Goal: Transaction & Acquisition: Purchase product/service

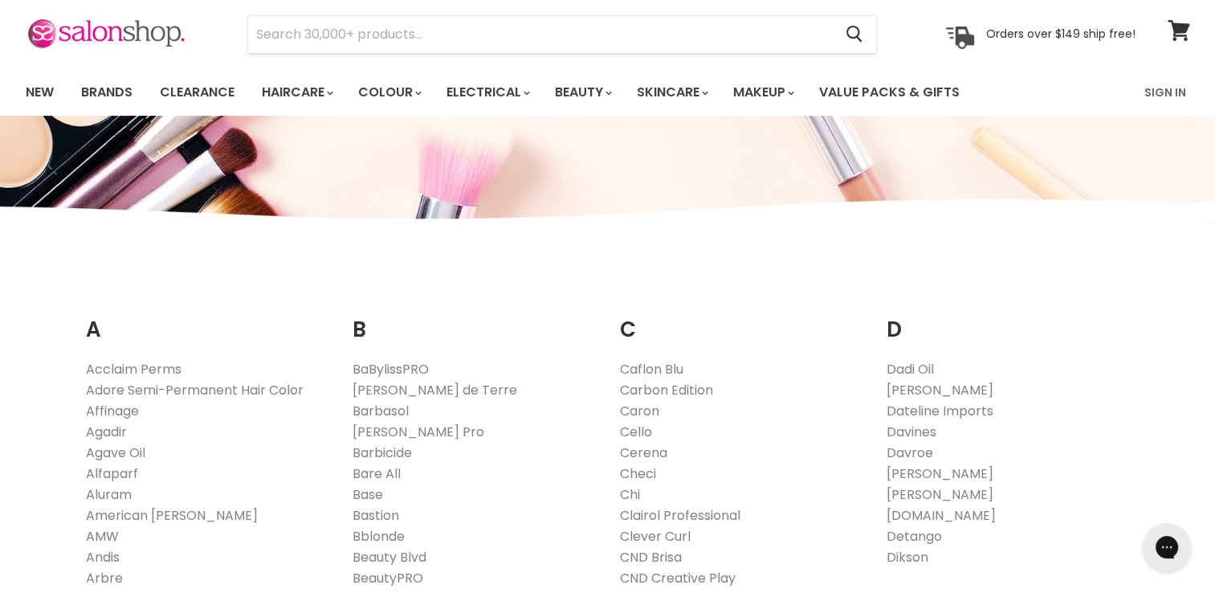
scroll to position [55, 0]
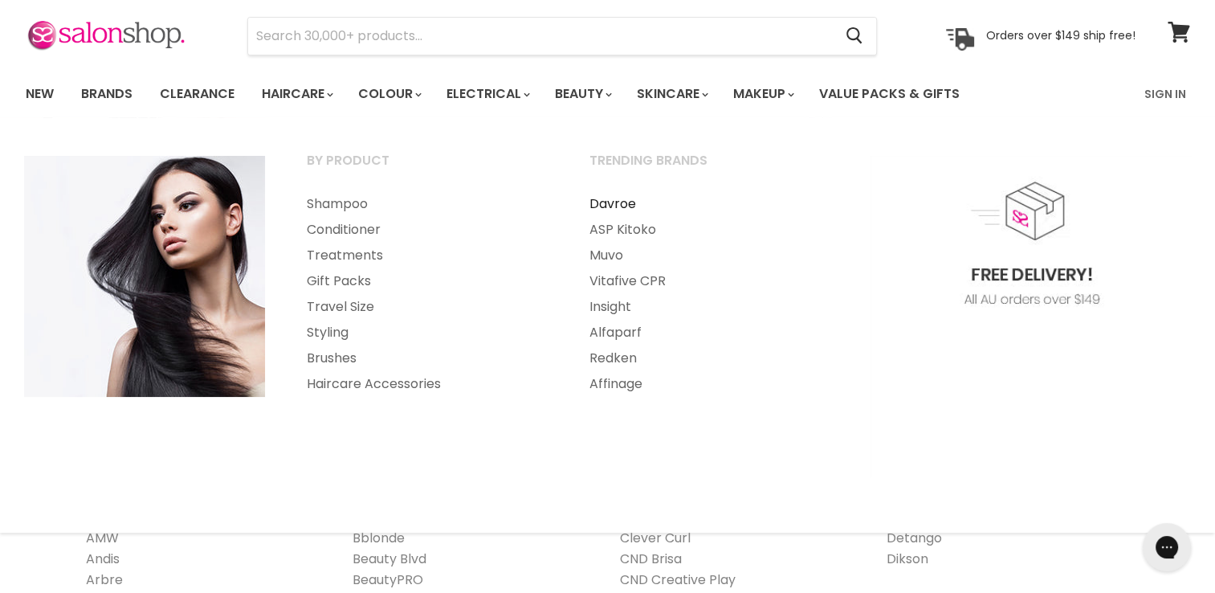
click at [600, 206] on link "Davroe" at bounding box center [708, 204] width 279 height 26
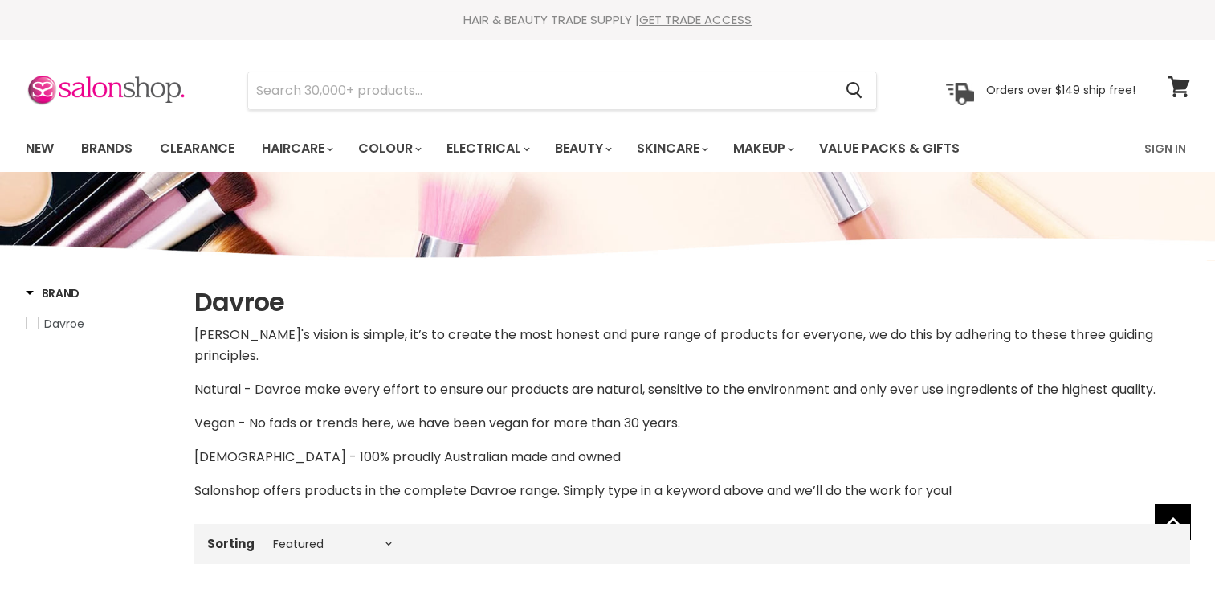
select select "manual"
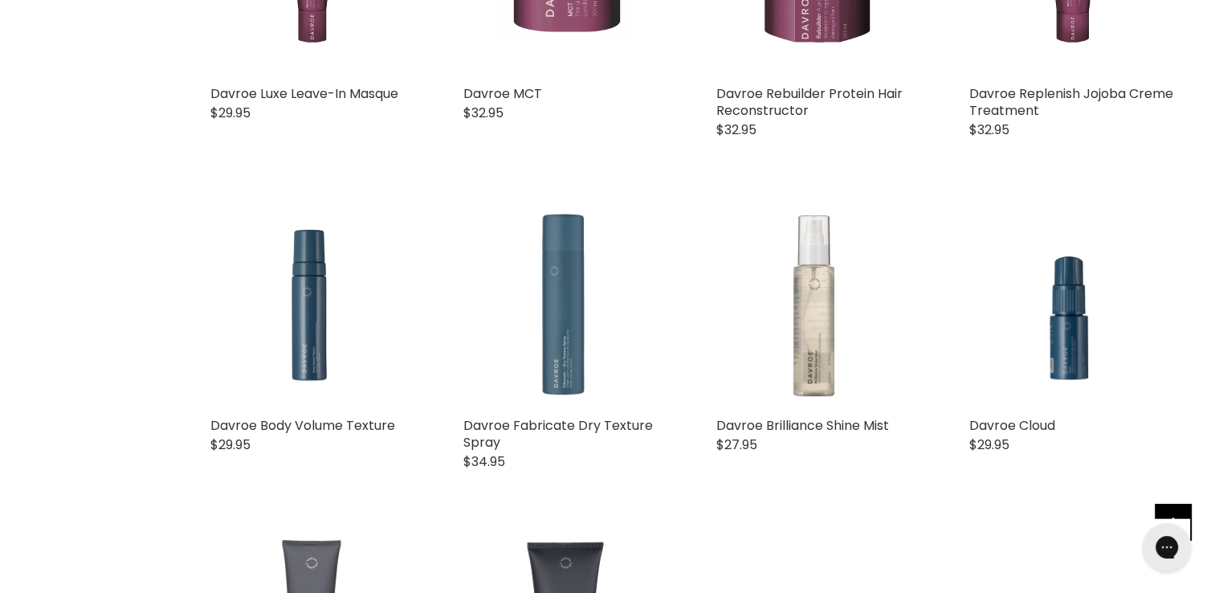
scroll to position [3723, 0]
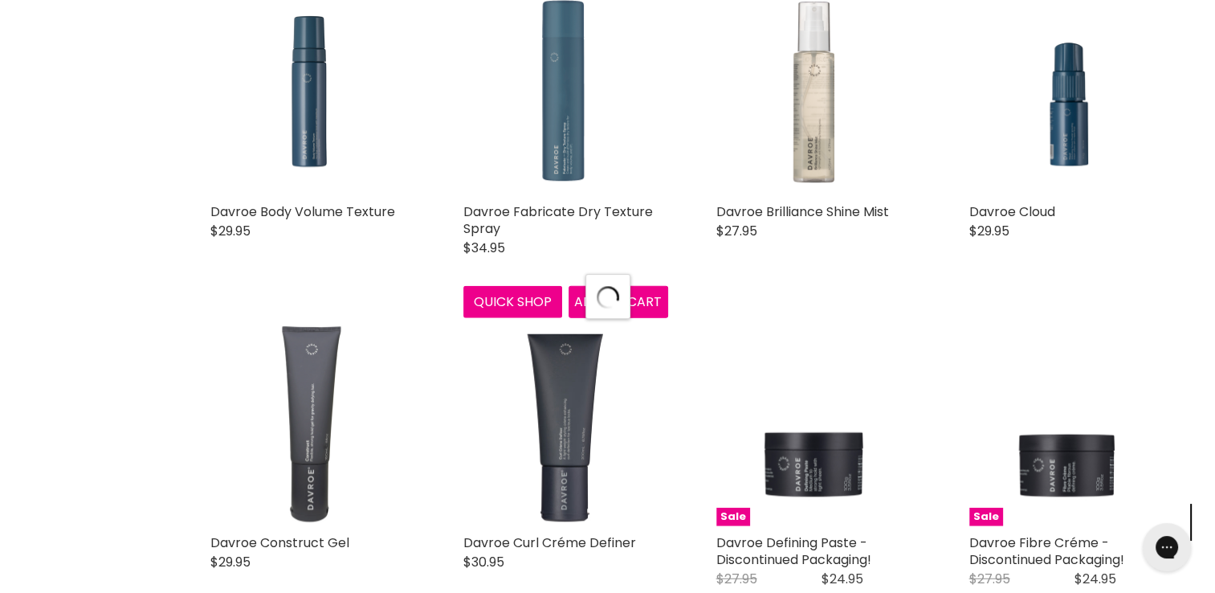
select select "manual"
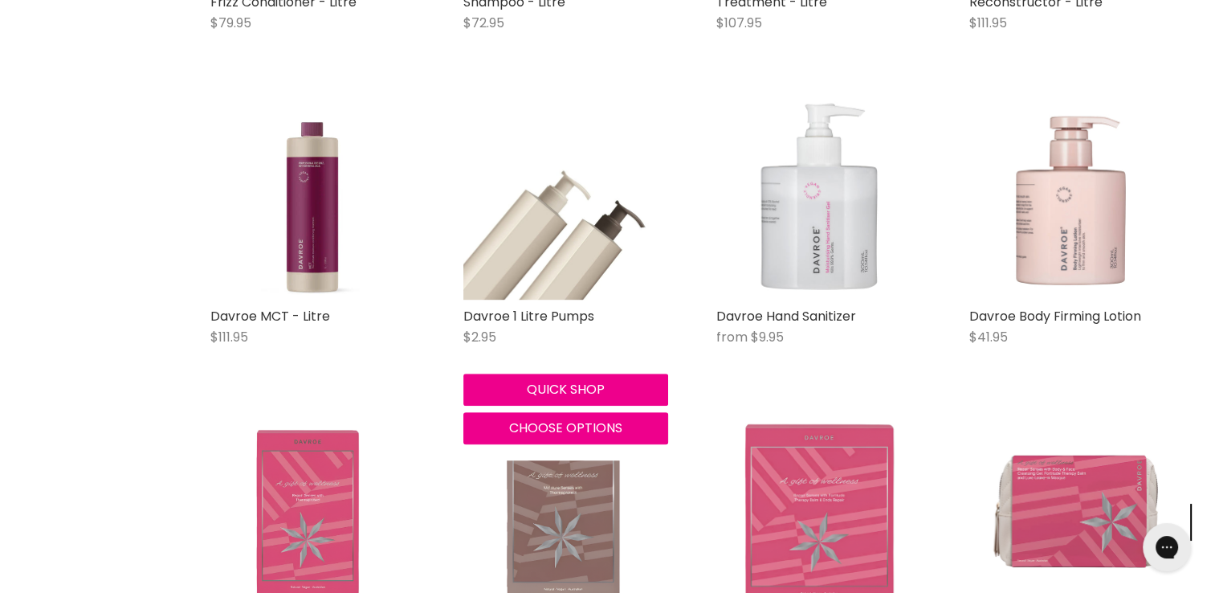
scroll to position [7202, 0]
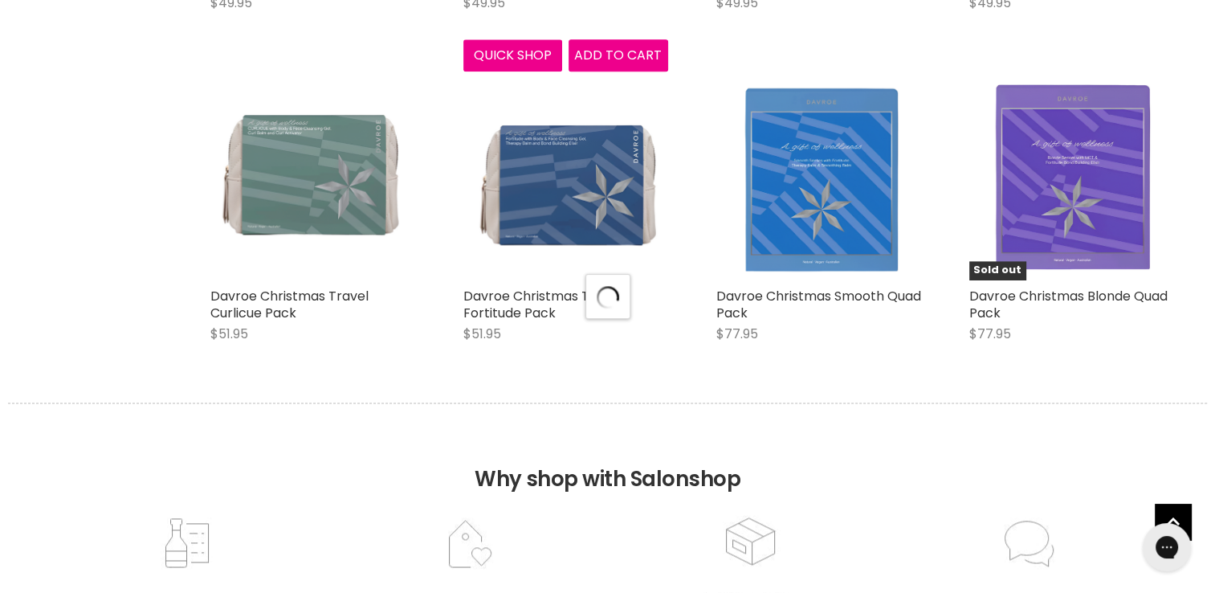
select select "manual"
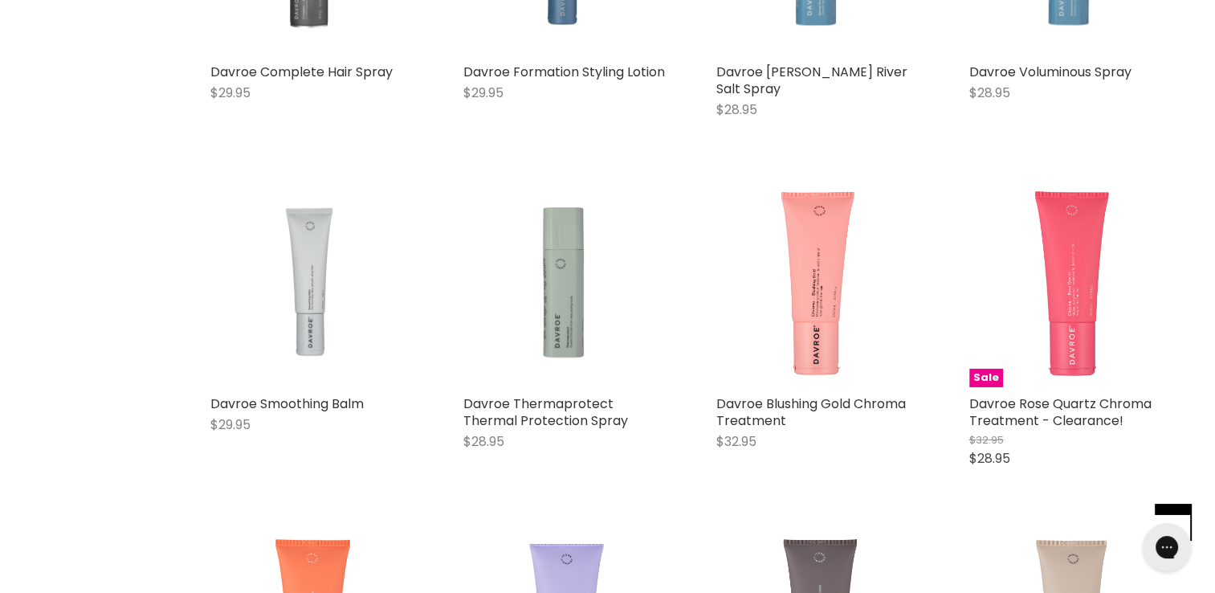
scroll to position [5114, 0]
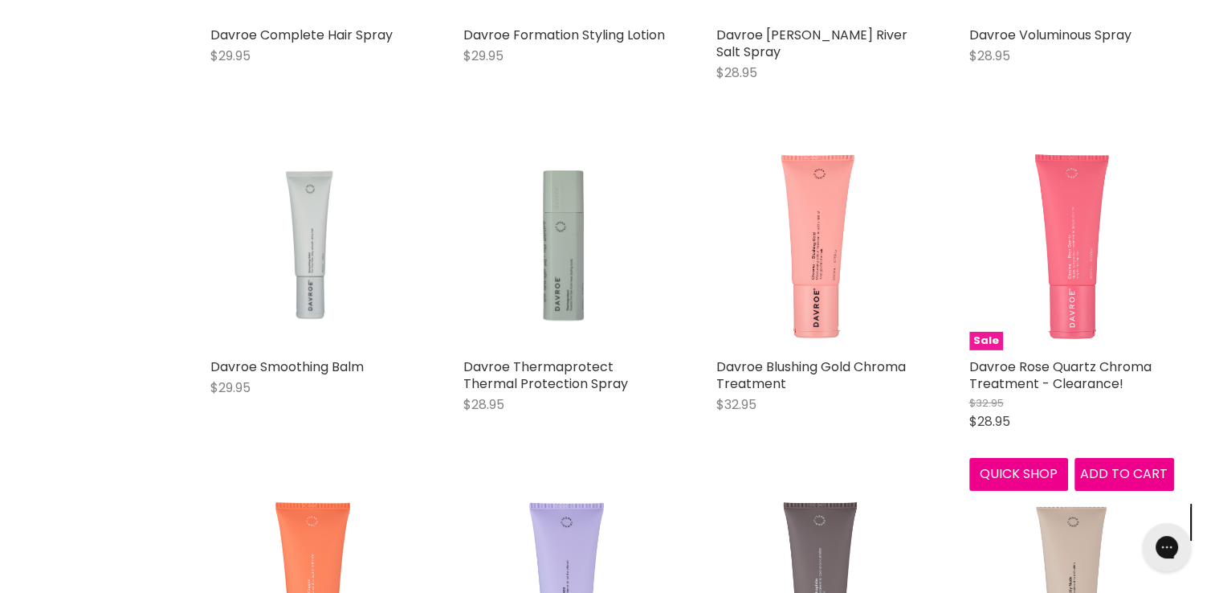
click at [1069, 271] on img "Main content" at bounding box center [1072, 247] width 108 height 205
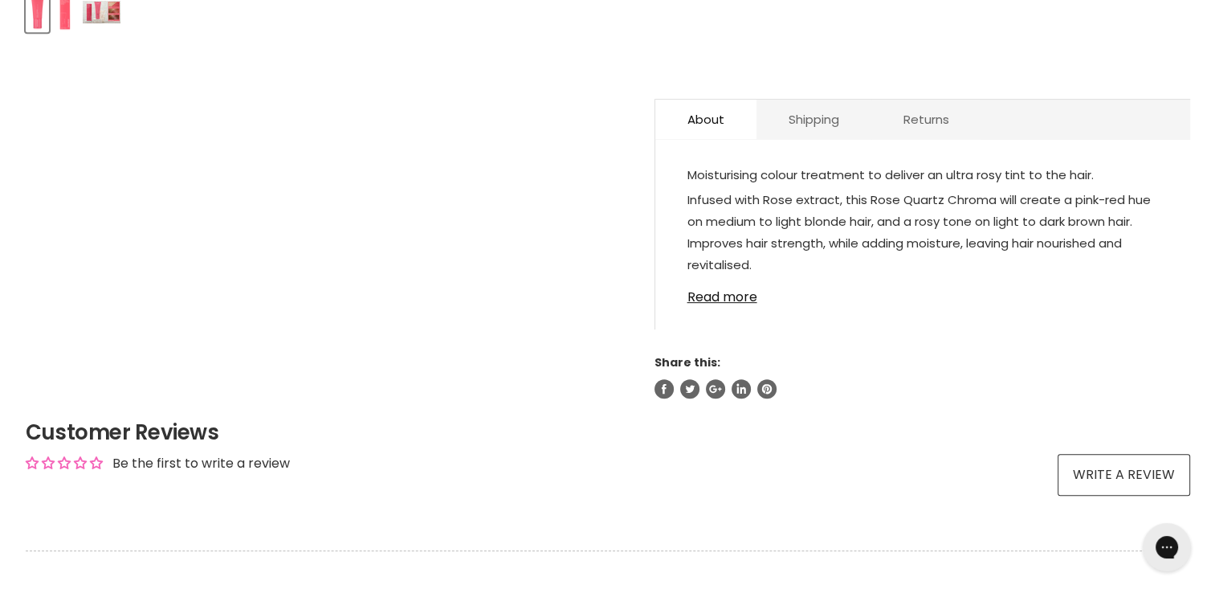
scroll to position [818, 0]
click at [738, 305] on link "Read more" at bounding box center [922, 293] width 471 height 24
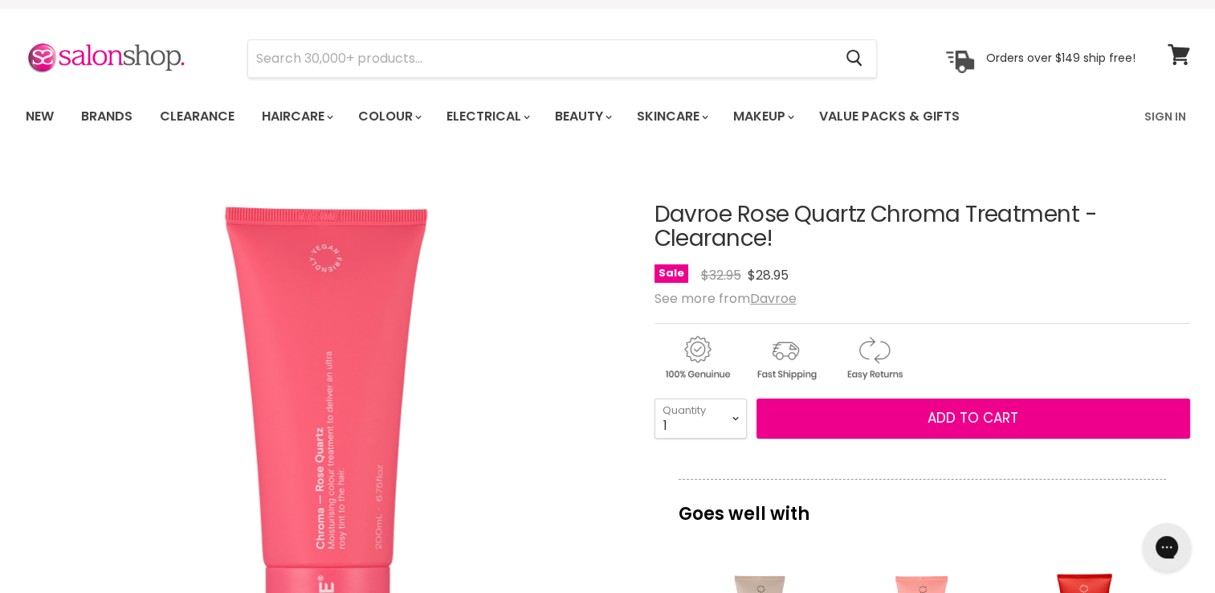
scroll to position [0, 0]
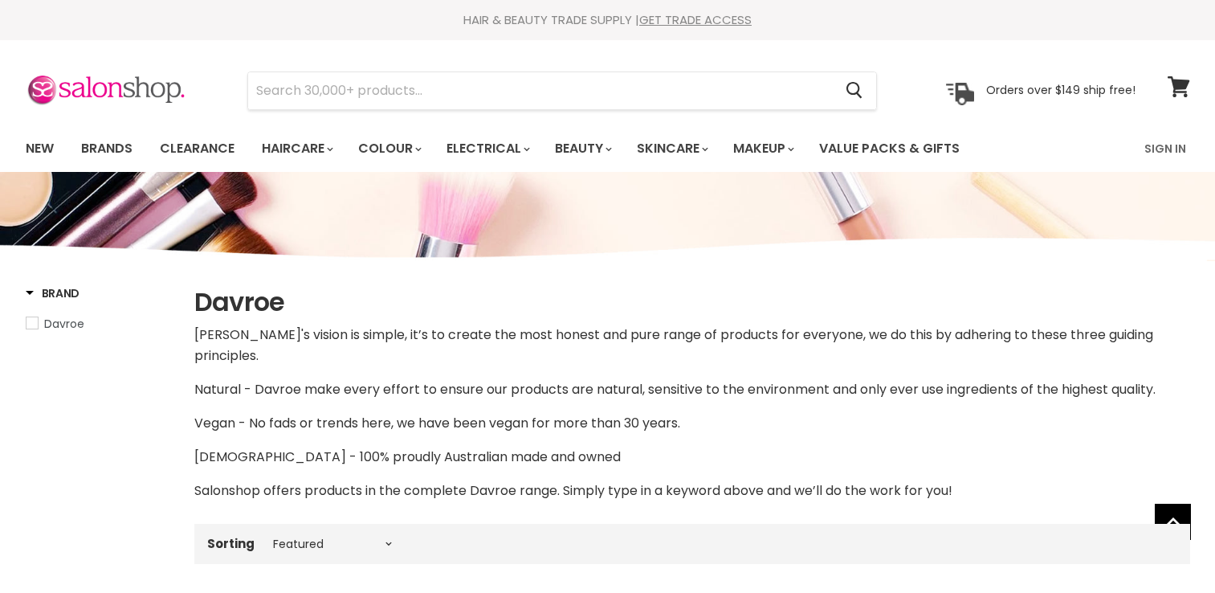
select select "manual"
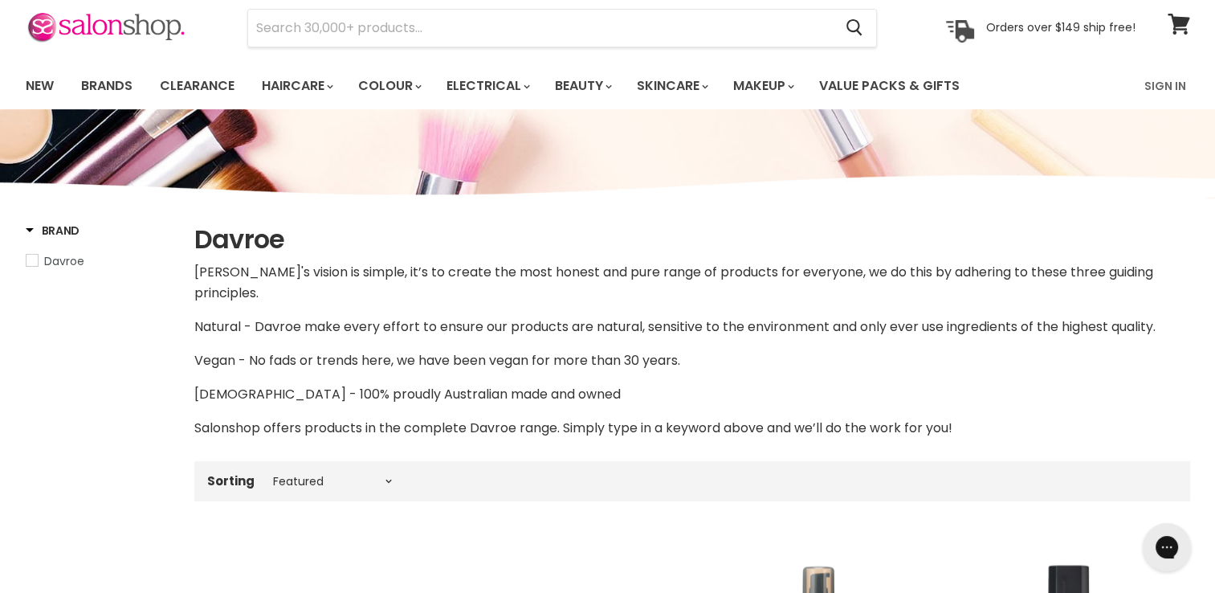
scroll to position [62, 0]
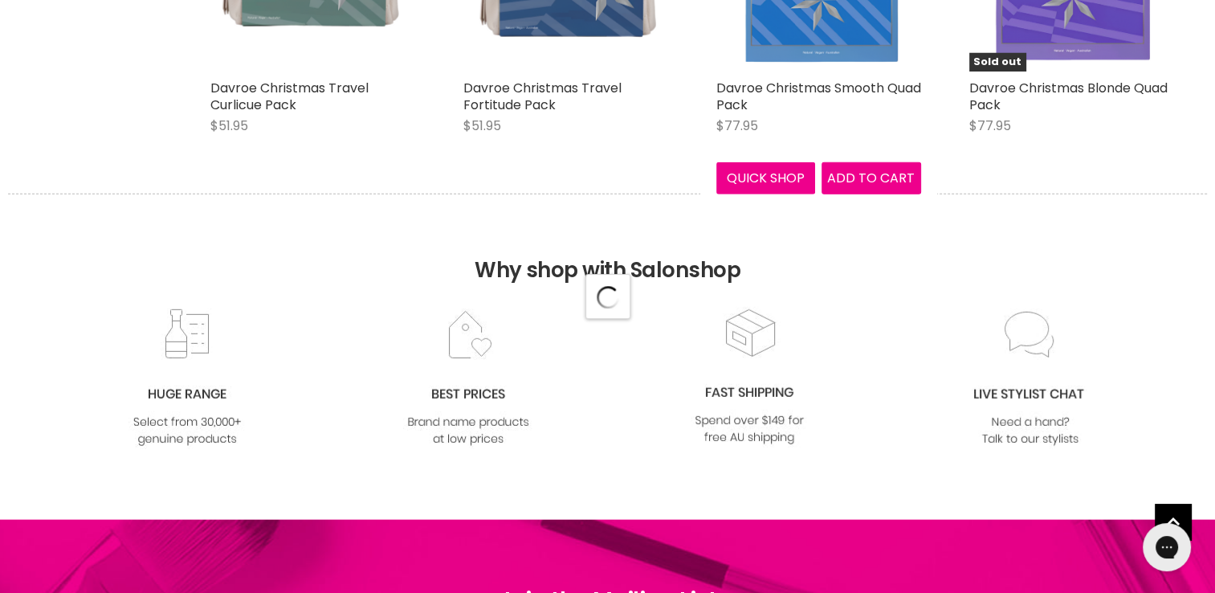
select select "manual"
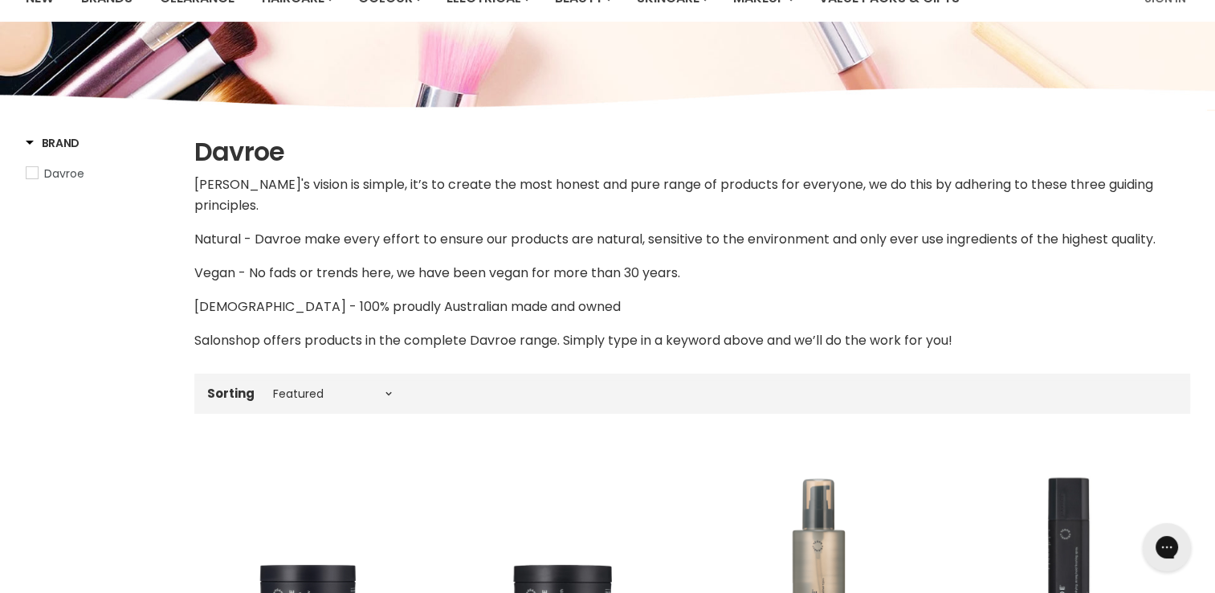
scroll to position [55, 0]
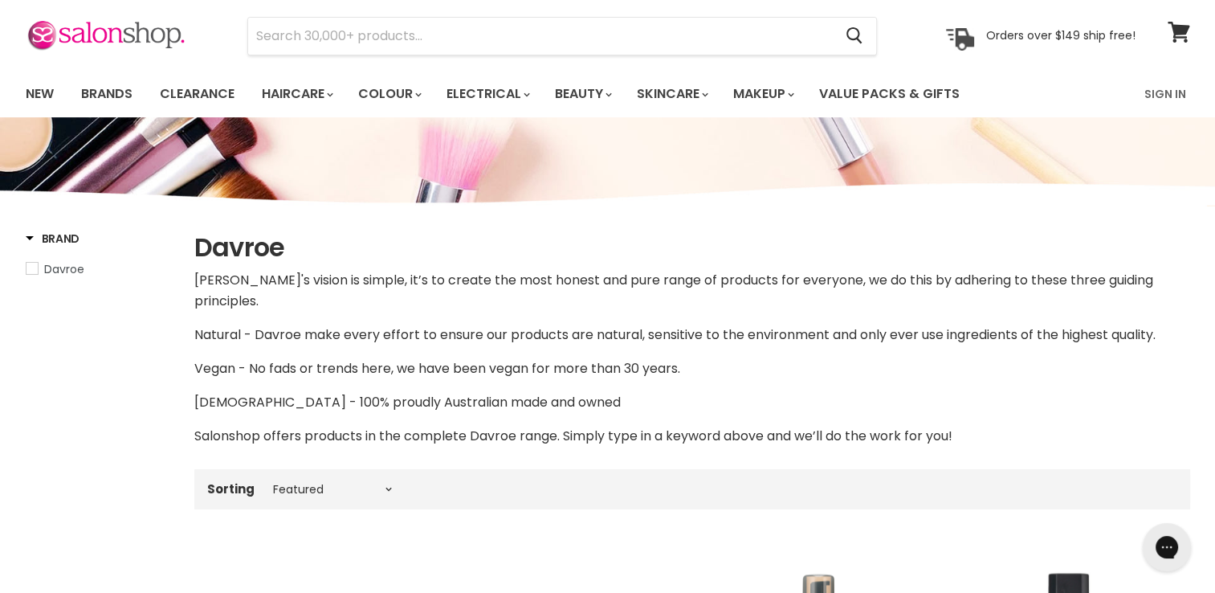
click at [33, 278] on div "Davroe" at bounding box center [100, 271] width 149 height 23
click at [35, 271] on span "Davroe" at bounding box center [32, 268] width 11 height 11
select select "manual"
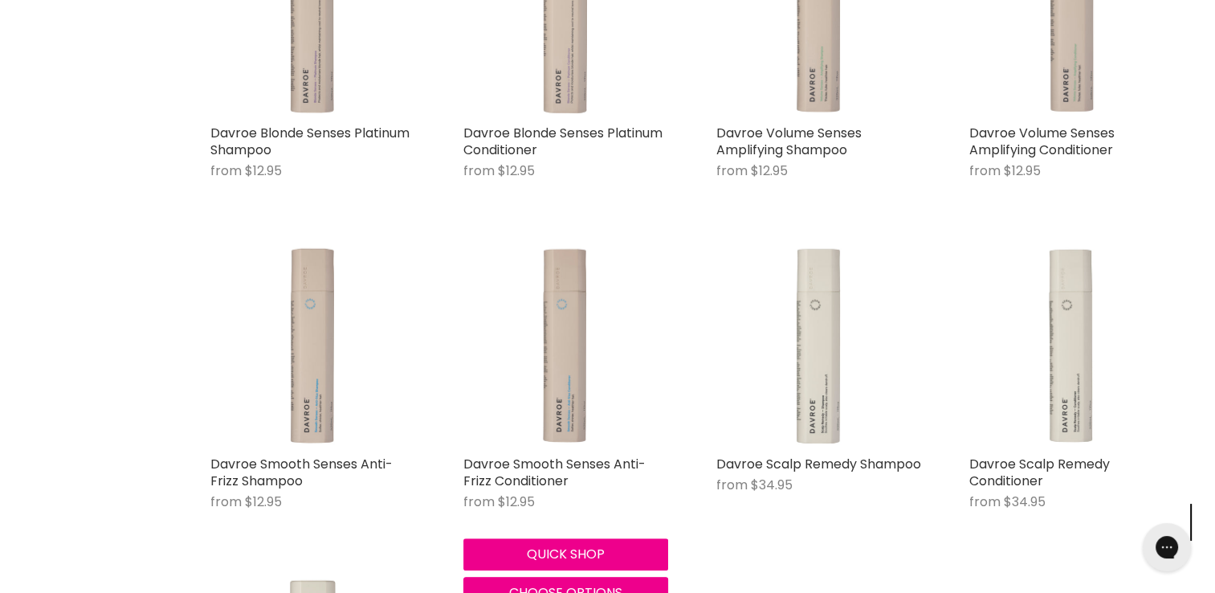
scroll to position [1021, 0]
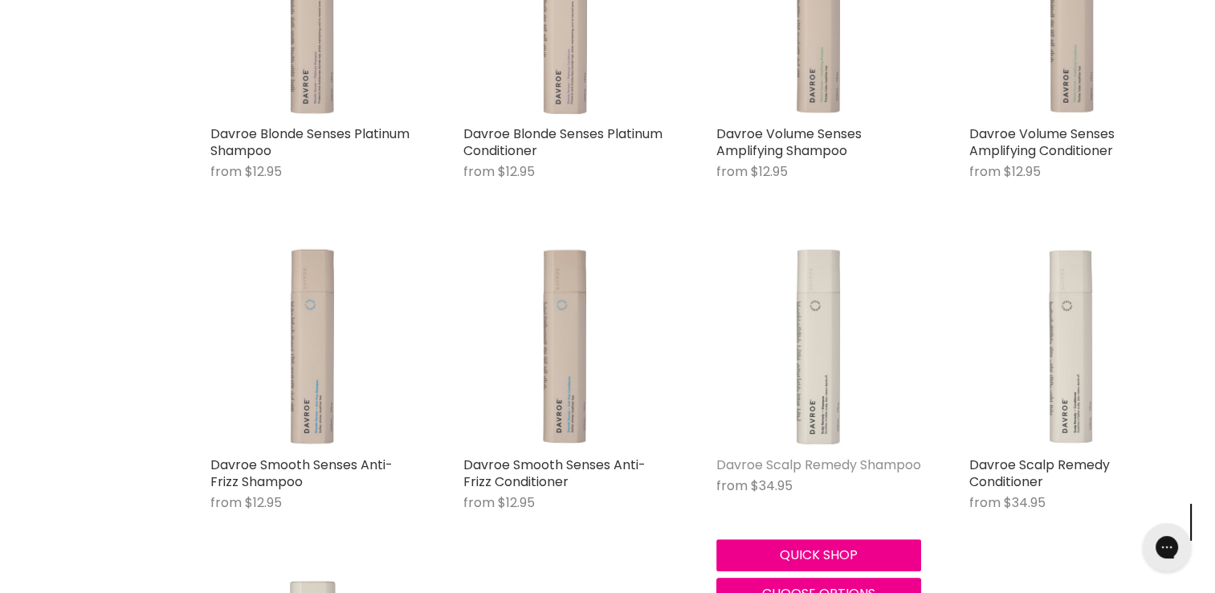
click at [775, 455] on link "Davroe Scalp Remedy Shampoo" at bounding box center [818, 464] width 205 height 18
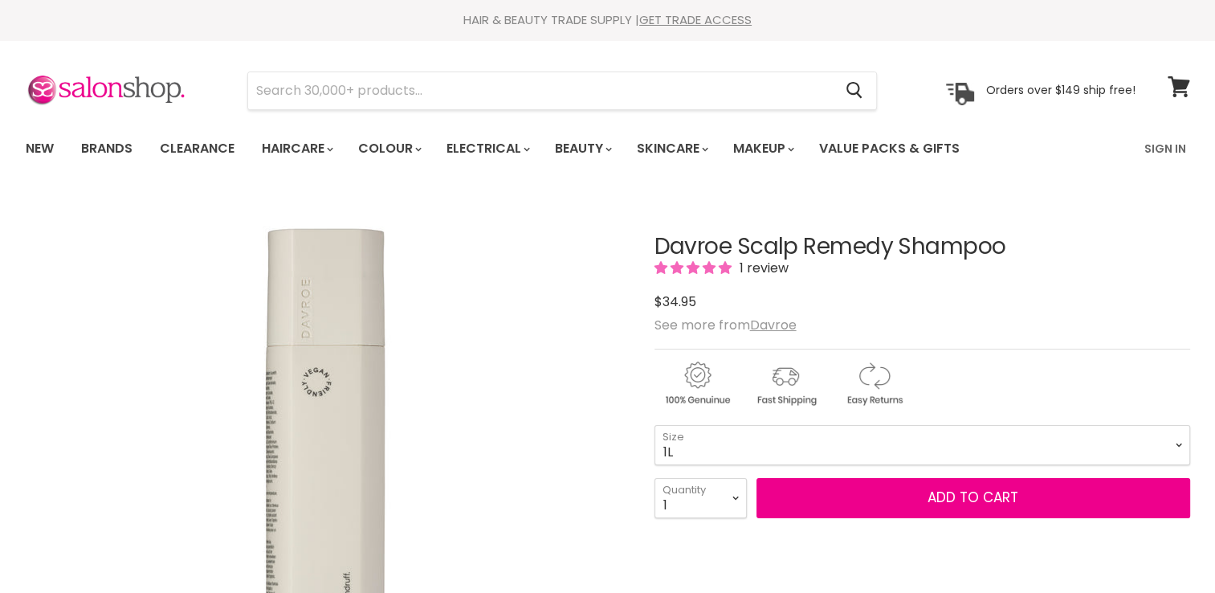
click at [655, 458] on select "325ml 1L" at bounding box center [923, 445] width 536 height 40
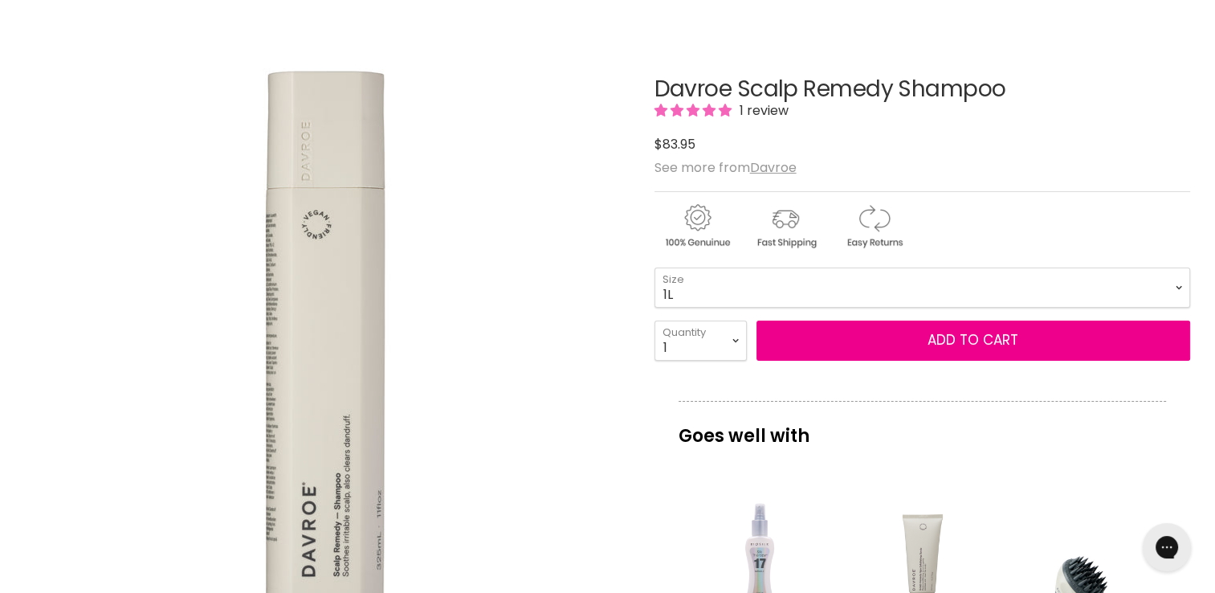
scroll to position [163, 0]
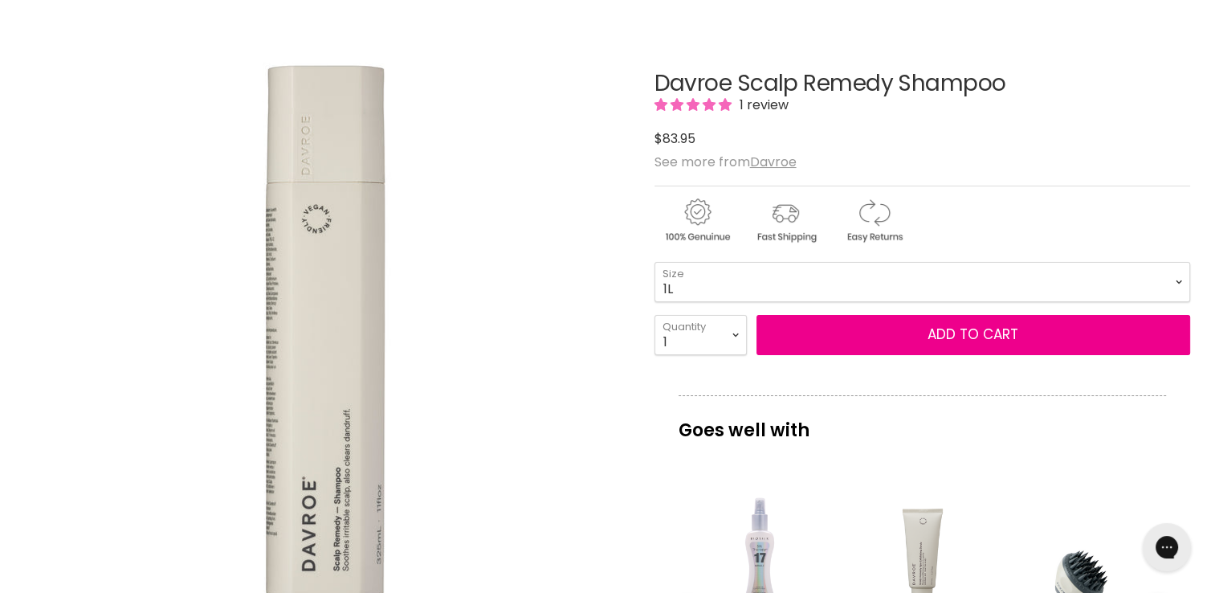
click at [796, 302] on select "325ml 1L" at bounding box center [923, 282] width 536 height 40
click at [655, 295] on select "325ml 1L" at bounding box center [923, 282] width 536 height 40
click at [726, 302] on select "325ml 1L" at bounding box center [923, 282] width 536 height 40
click at [655, 295] on select "325ml 1L" at bounding box center [923, 282] width 536 height 40
select select "1L"
